Goal: Information Seeking & Learning: Find specific fact

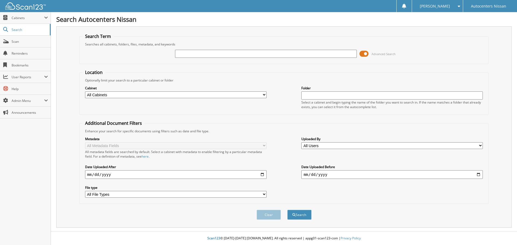
click at [192, 57] on input "text" at bounding box center [265, 54] width 181 height 8
type input "T85372"
click at [287, 210] on button "Search" at bounding box center [299, 215] width 24 height 10
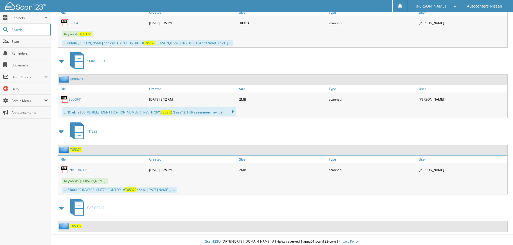
scroll to position [279, 0]
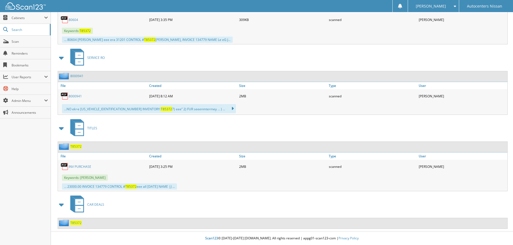
click at [74, 223] on span "T85372" at bounding box center [75, 223] width 11 height 5
